Goal: Task Accomplishment & Management: Manage account settings

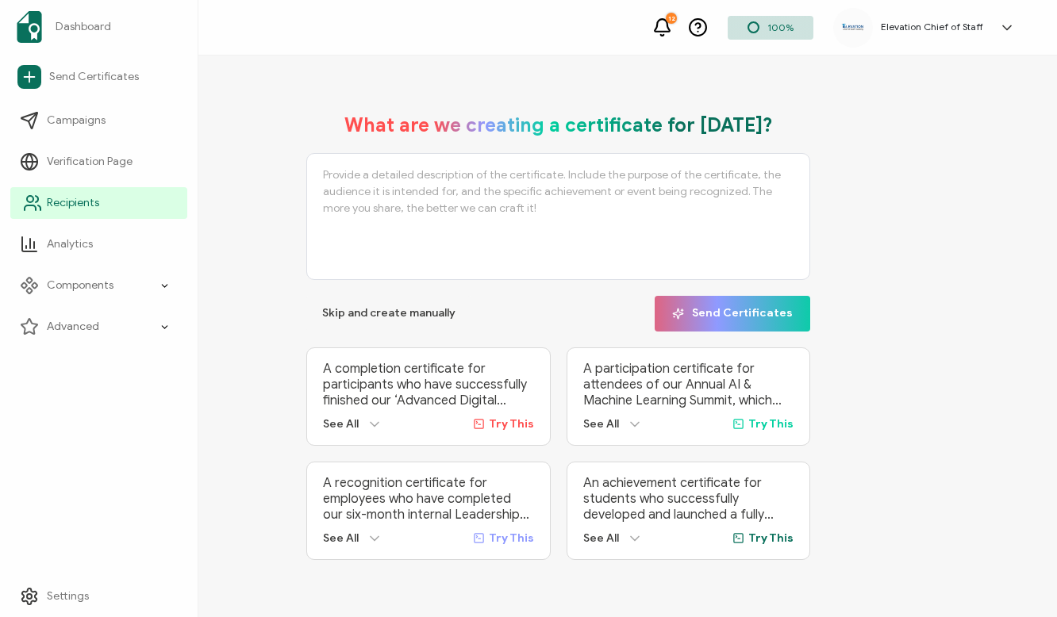
click at [101, 202] on link "Recipients" at bounding box center [98, 203] width 177 height 32
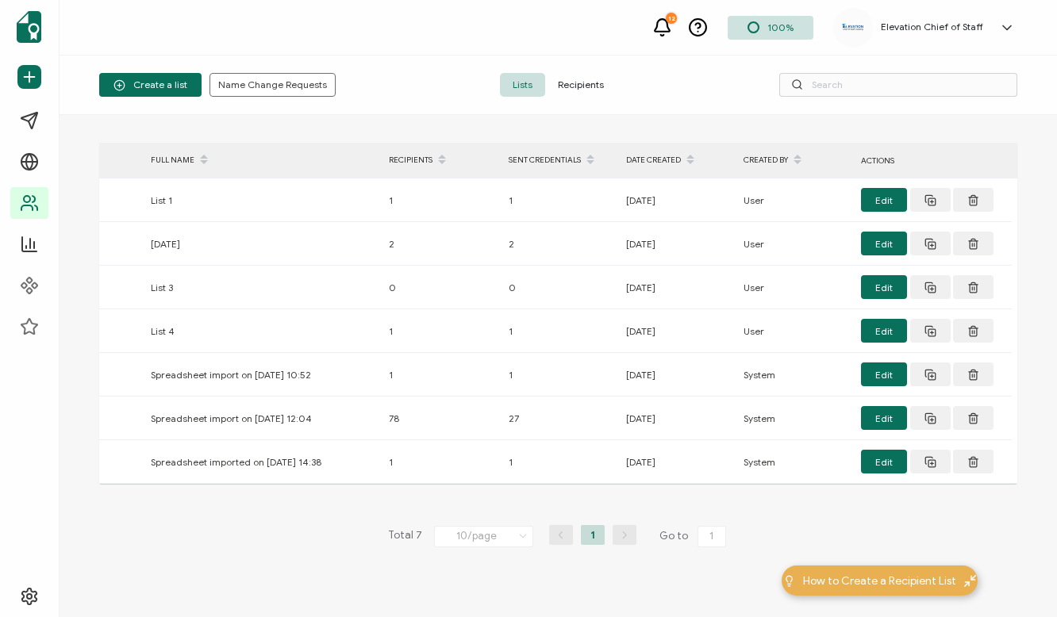
click at [592, 80] on span "Recipients" at bounding box center [580, 85] width 71 height 24
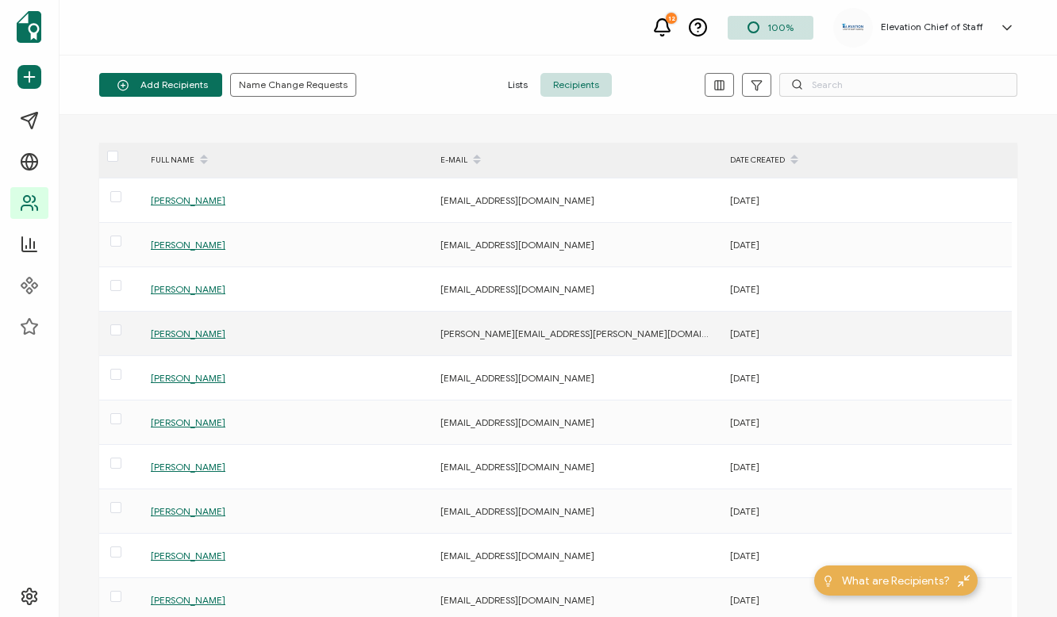
click at [190, 335] on span "[PERSON_NAME]" at bounding box center [188, 334] width 75 height 12
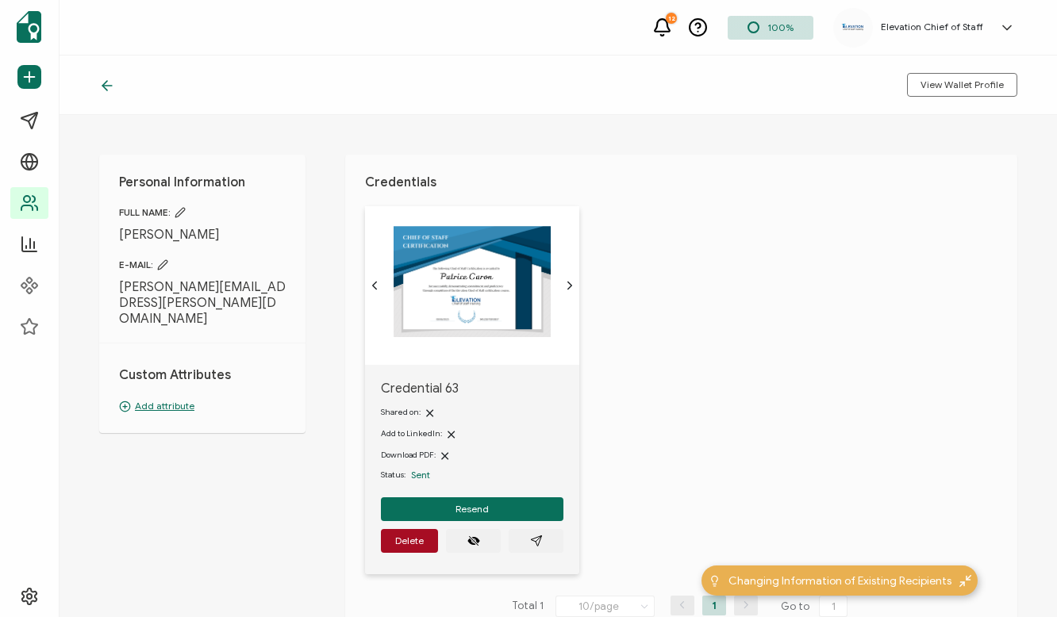
click at [421, 475] on span "Sent" at bounding box center [420, 475] width 19 height 12
click at [534, 538] on icon "paper plane outline" at bounding box center [536, 541] width 13 height 13
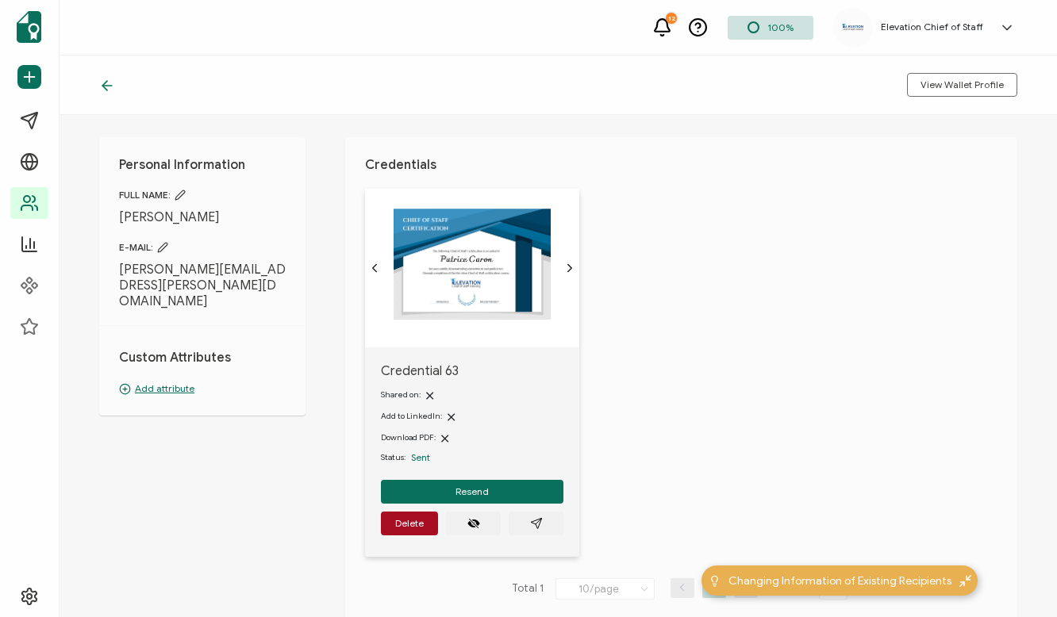
scroll to position [13, 0]
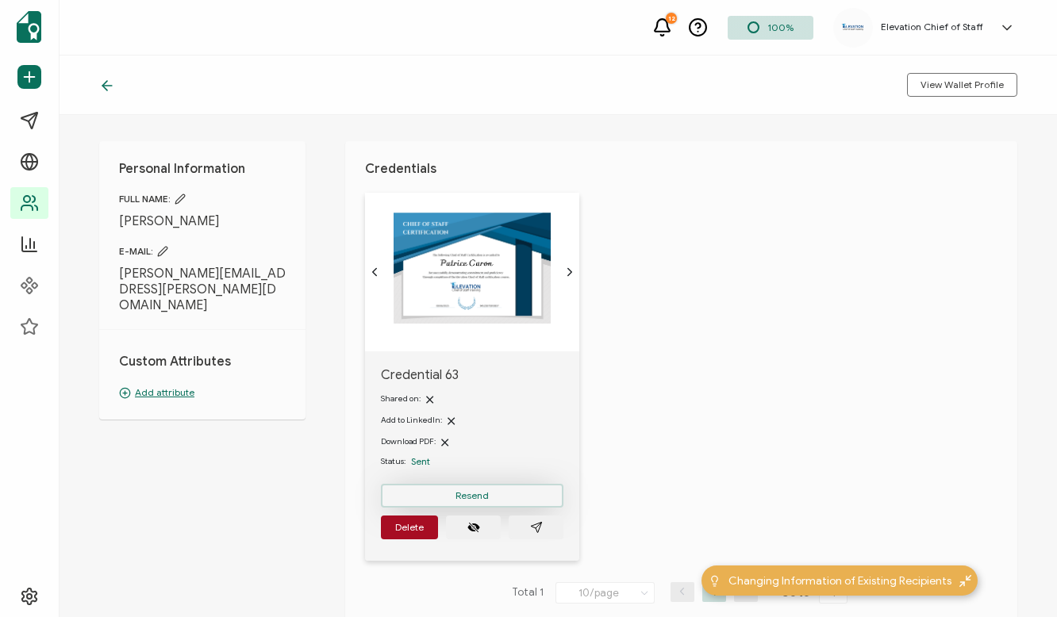
click at [467, 503] on button "Resend" at bounding box center [472, 496] width 183 height 24
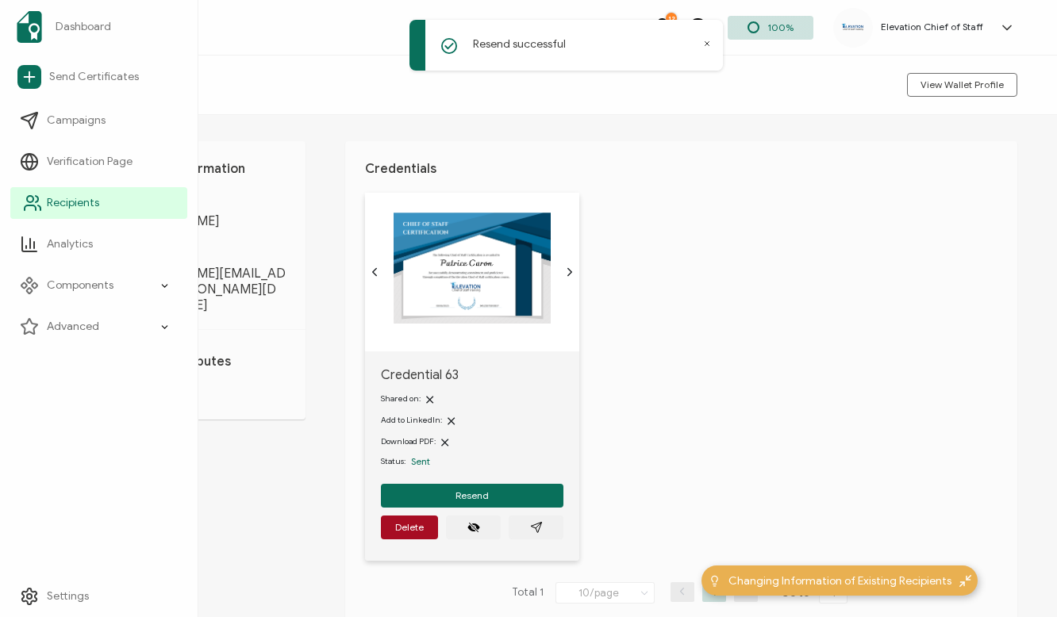
click at [116, 215] on link "Recipients" at bounding box center [98, 203] width 177 height 32
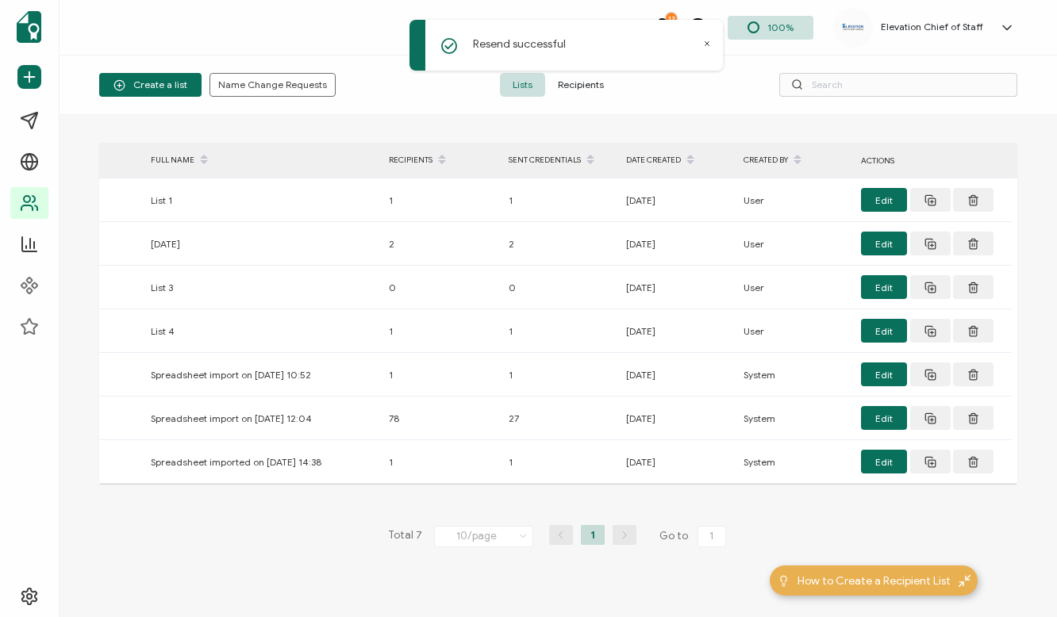
click at [596, 84] on span "Recipients" at bounding box center [580, 85] width 71 height 24
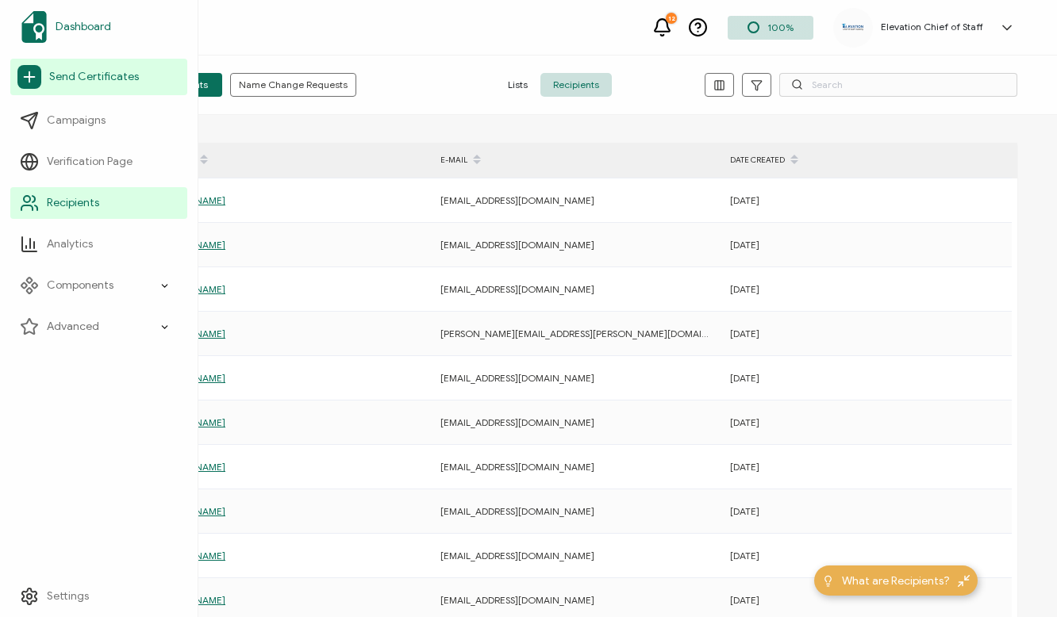
click at [102, 32] on span "Dashboard" at bounding box center [84, 27] width 56 height 16
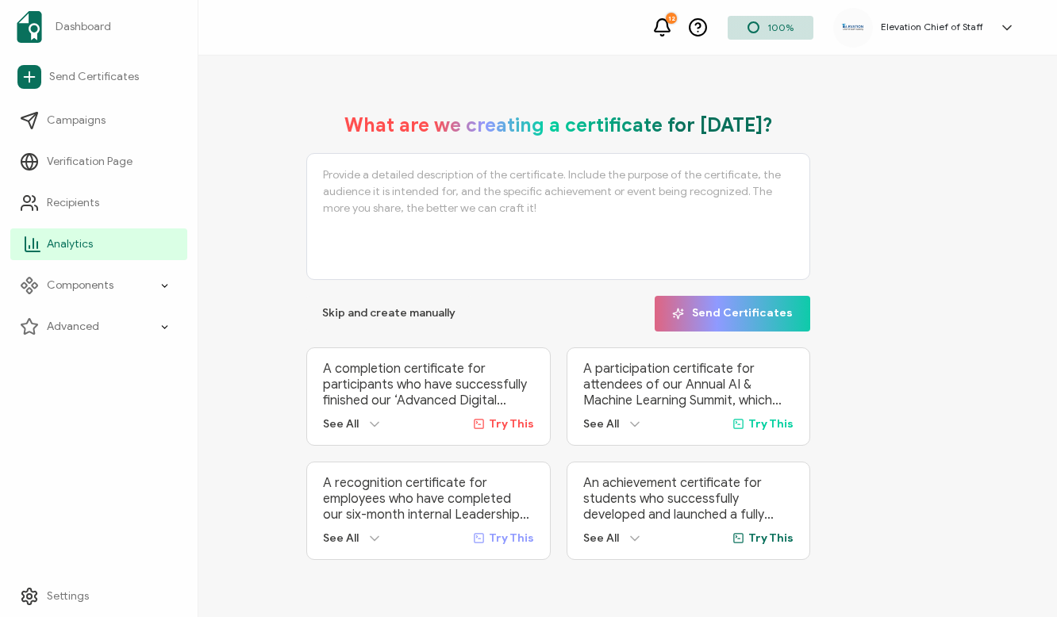
click at [92, 252] on link "Analytics" at bounding box center [98, 245] width 177 height 32
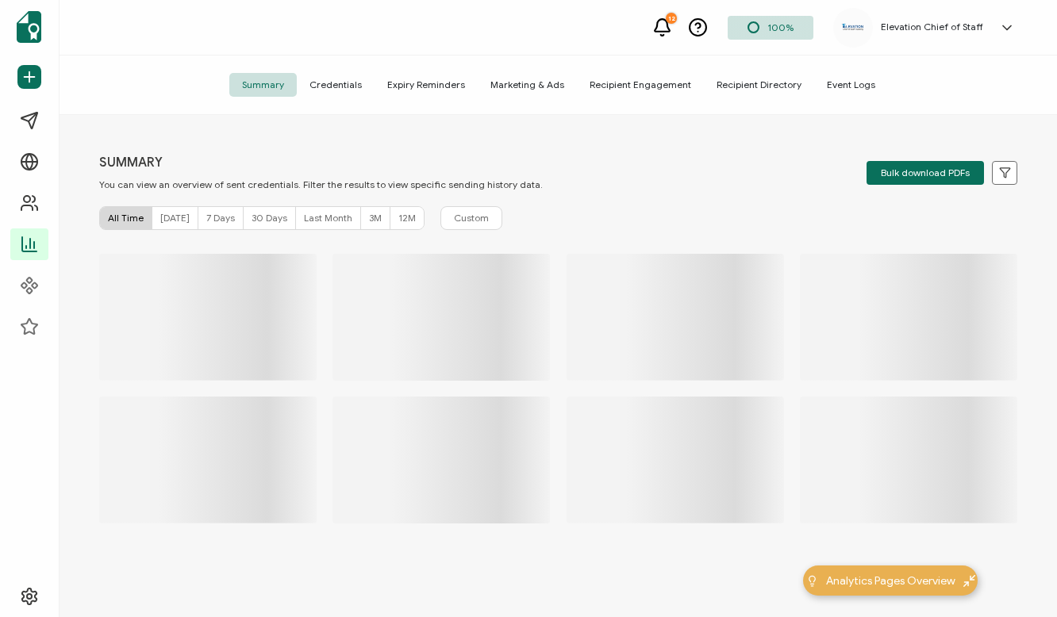
click at [218, 213] on span "7 Days" at bounding box center [220, 218] width 29 height 12
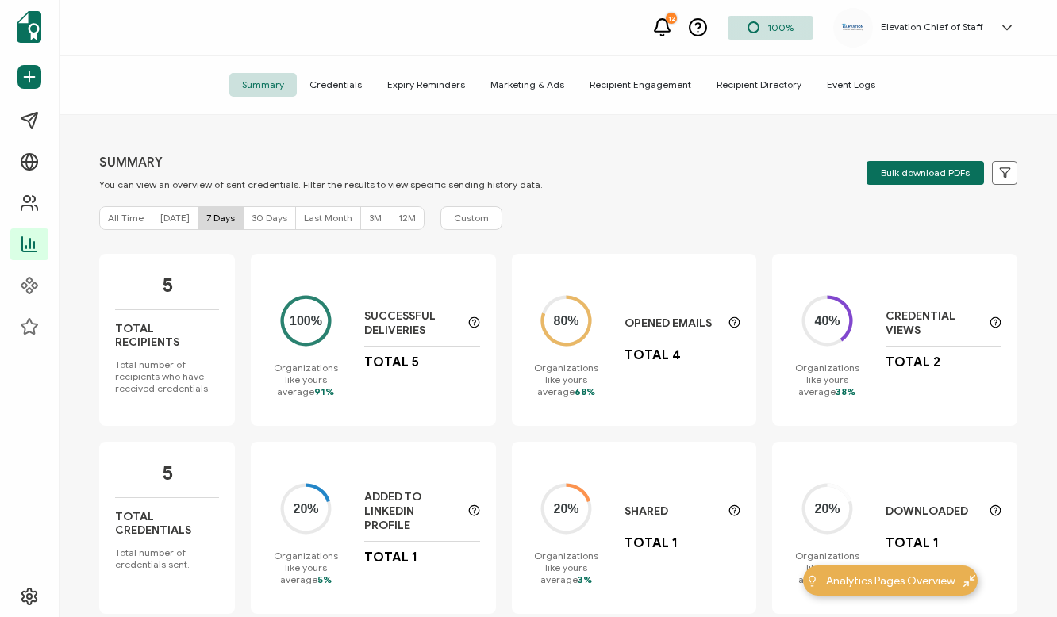
scroll to position [33, 0]
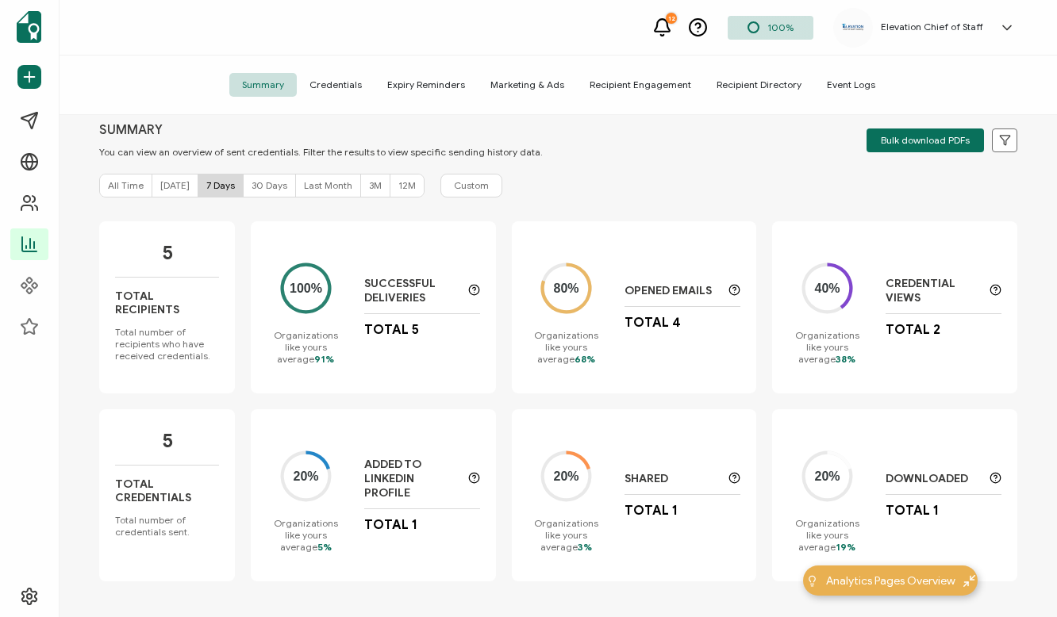
click at [371, 89] on span "Credentials" at bounding box center [336, 85] width 78 height 24
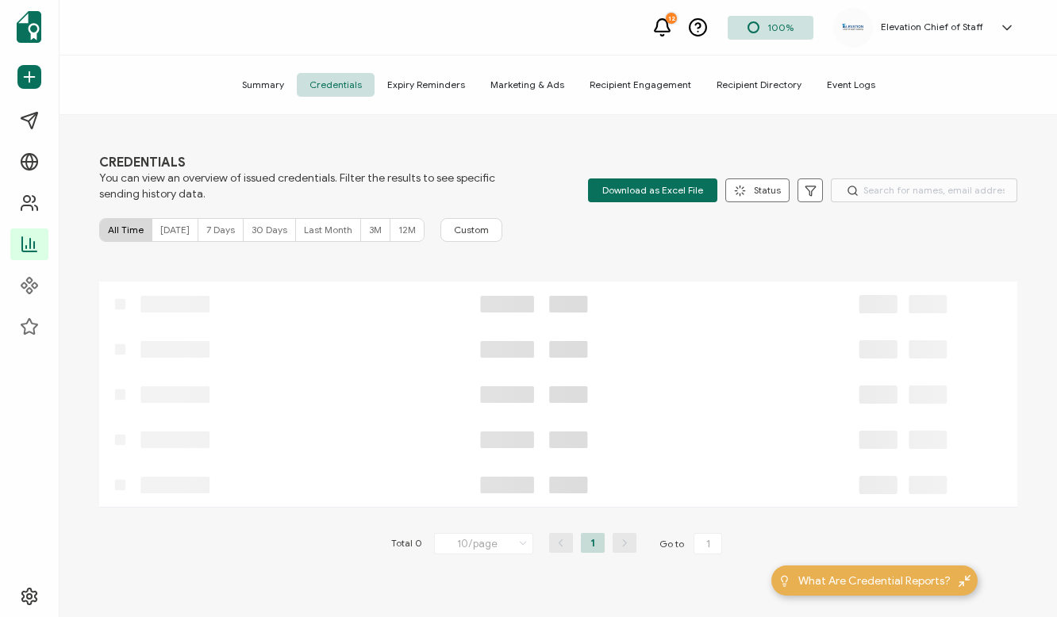
click at [221, 229] on span "7 Days" at bounding box center [220, 230] width 29 height 12
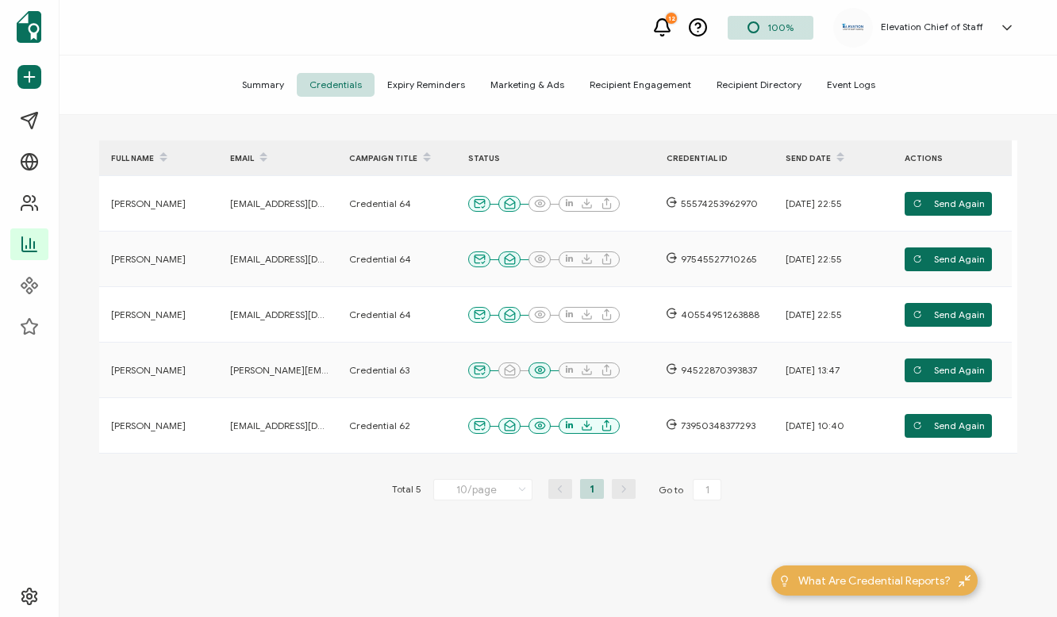
scroll to position [136, 0]
